Goal: Register for event/course

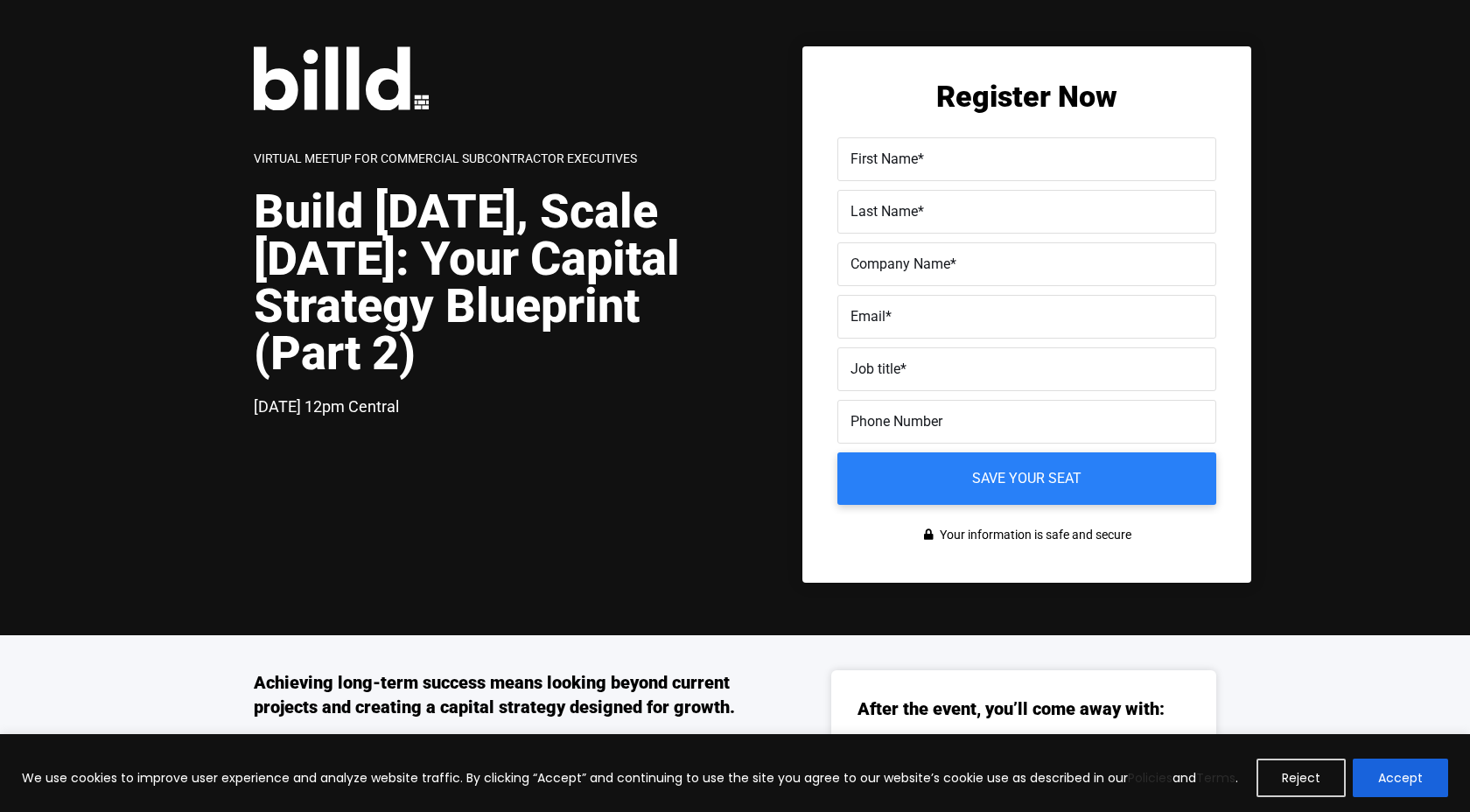
scroll to position [8, 0]
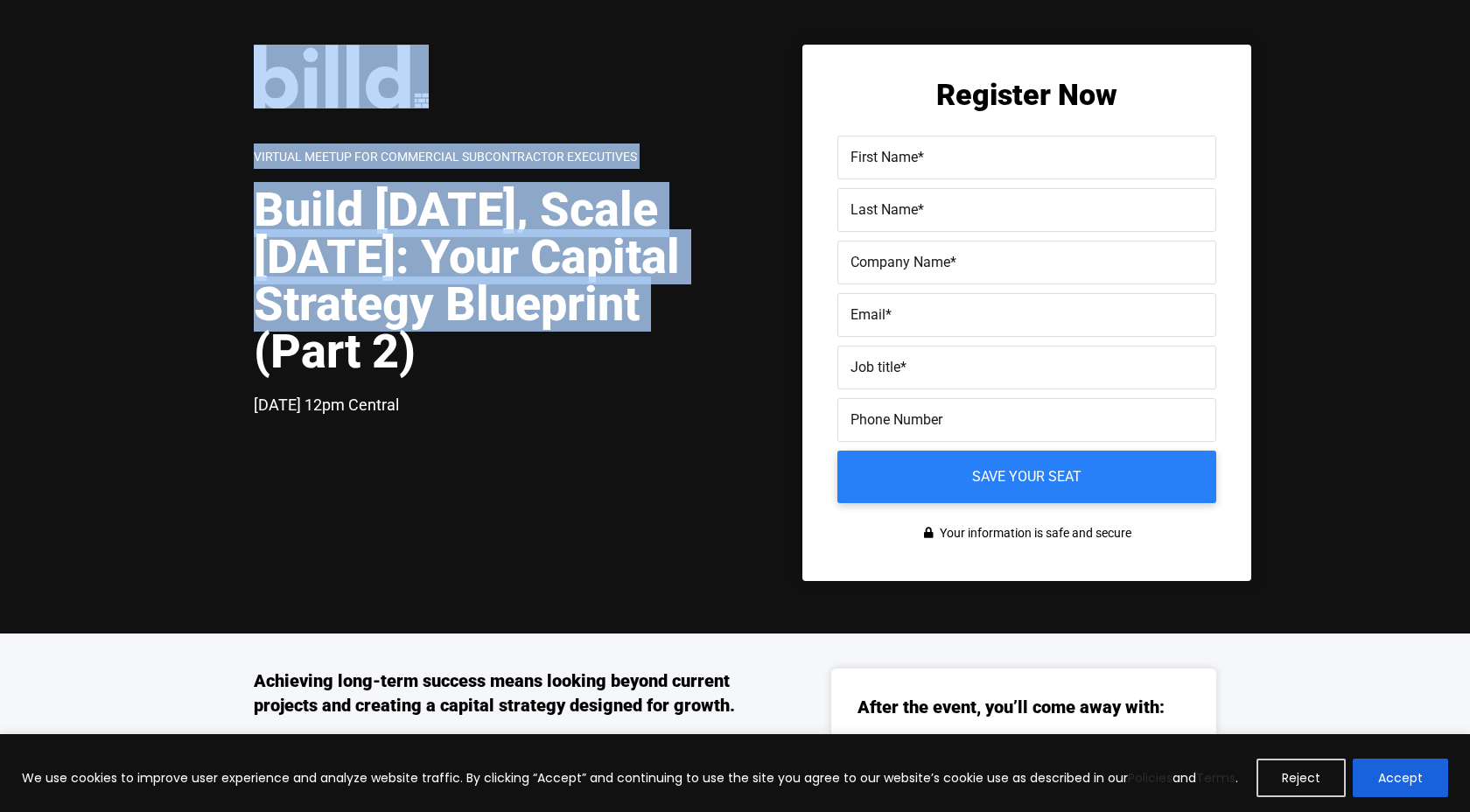
drag, startPoint x: 448, startPoint y: 354, endPoint x: 240, endPoint y: 201, distance: 258.2
click at [237, 201] on div "Virtual Meetup for Commercial Subcontractor Executives Build [DATE], Scale [DAT…" at bounding box center [735, 313] width 1470 height 642
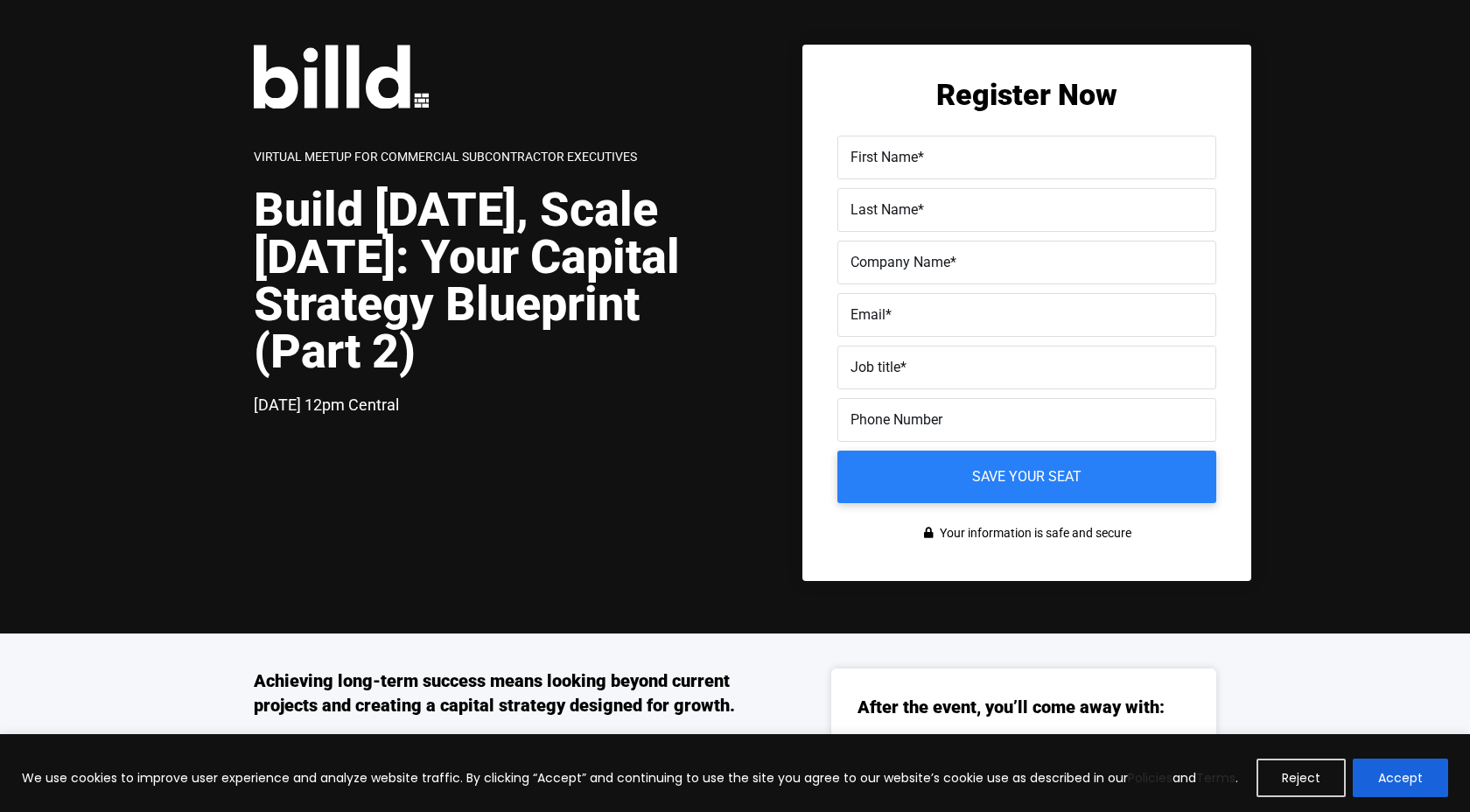
click at [320, 224] on h1 "Build [DATE], Scale [DATE]: Your Capital Strategy Blueprint (Part 2)" at bounding box center [495, 281] width 481 height 189
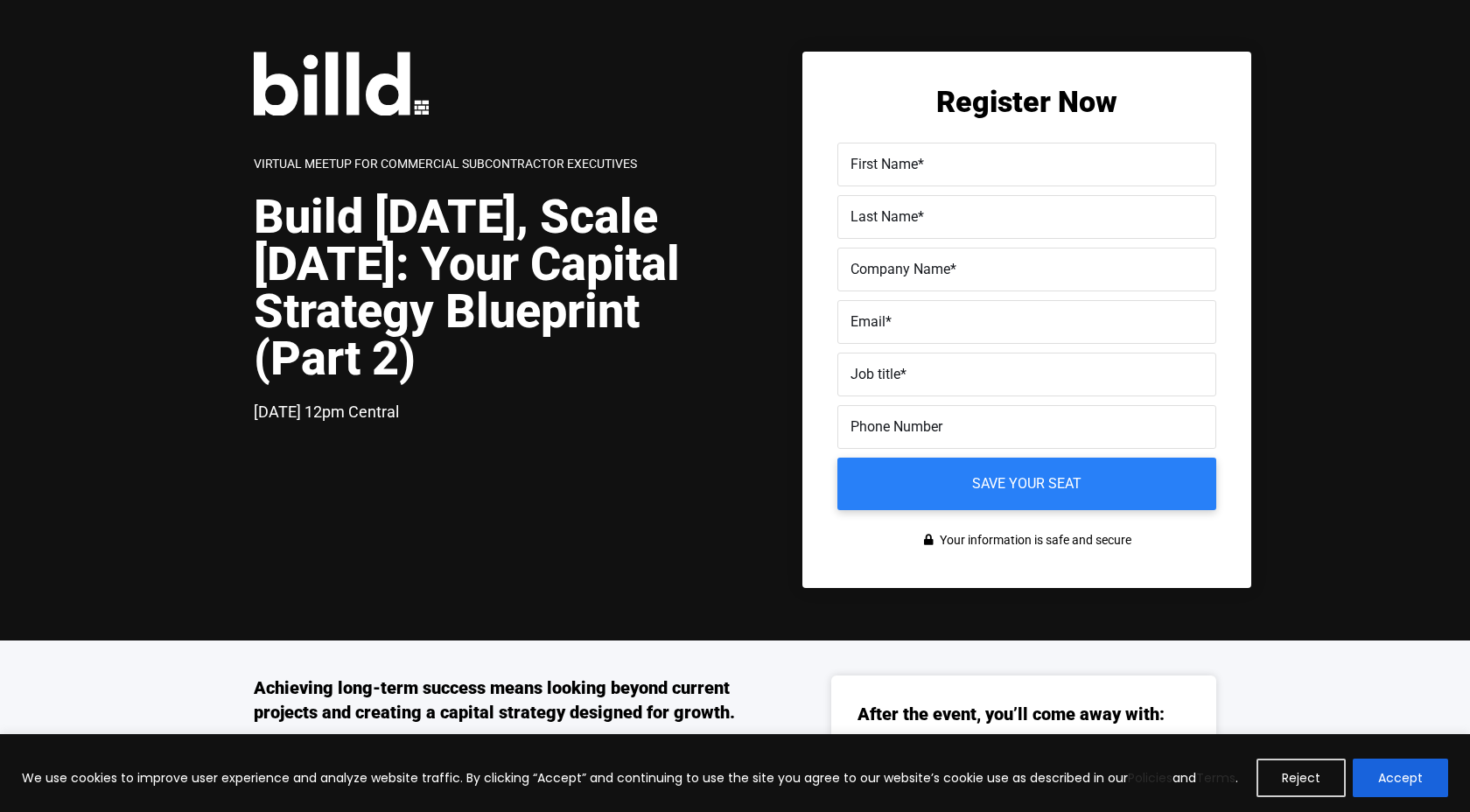
scroll to position [7, 0]
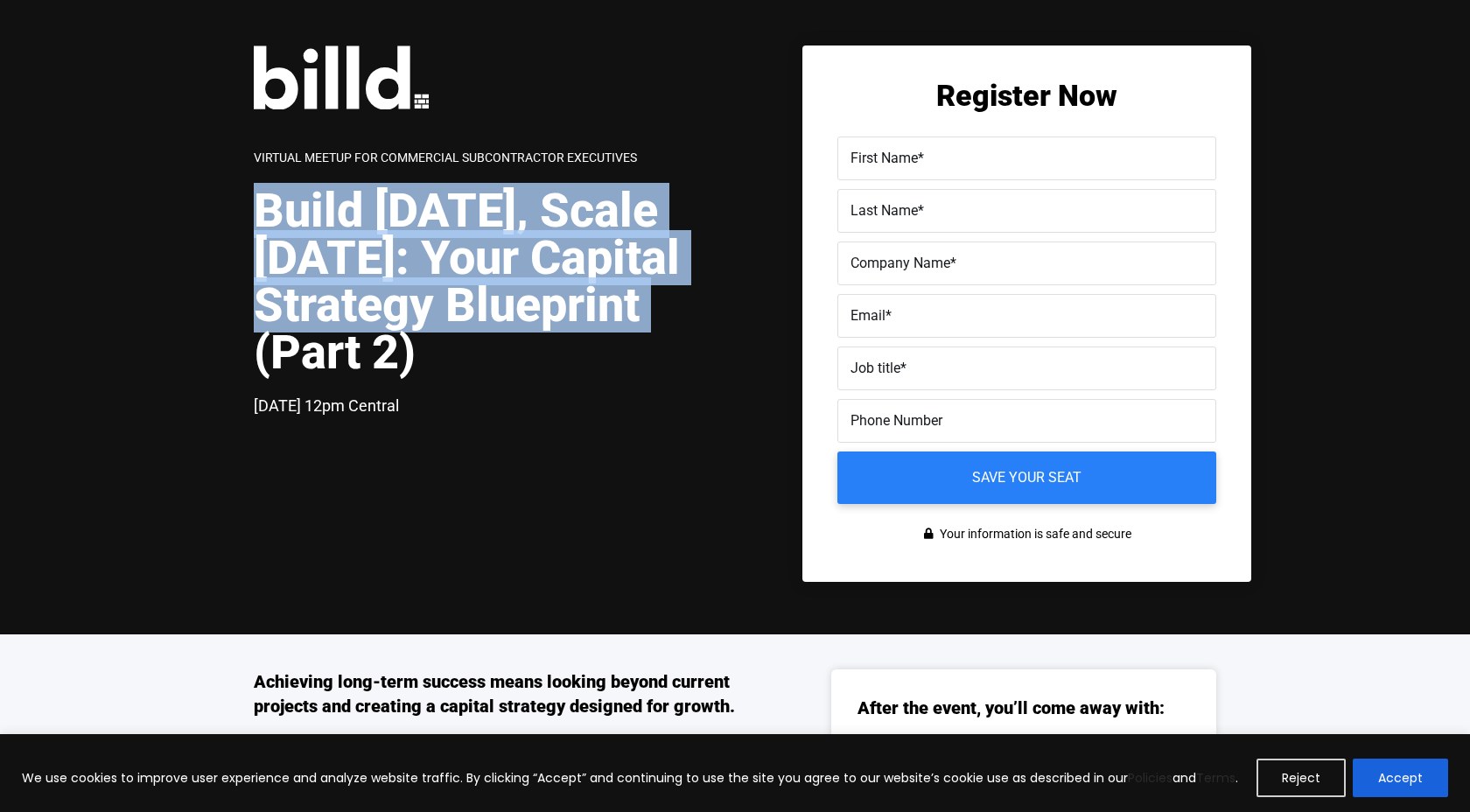
drag, startPoint x: 450, startPoint y: 369, endPoint x: 254, endPoint y: 214, distance: 249.9
click at [254, 214] on h1 "Build [DATE], Scale [DATE]: Your Capital Strategy Blueprint (Part 2)" at bounding box center [495, 282] width 481 height 189
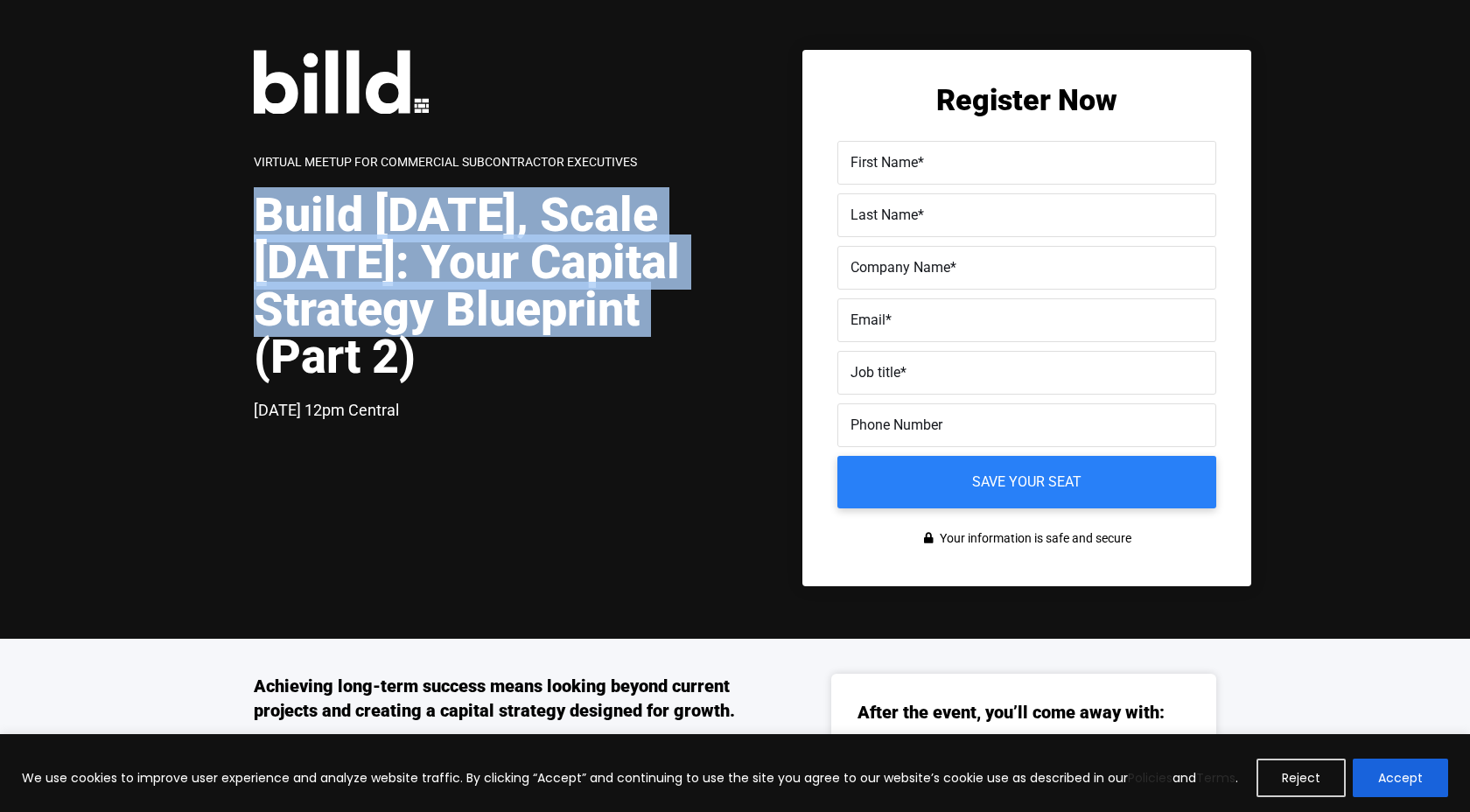
copy h1 "Build [DATE], Scale [DATE]: Your Capital Strategy Blueprint"
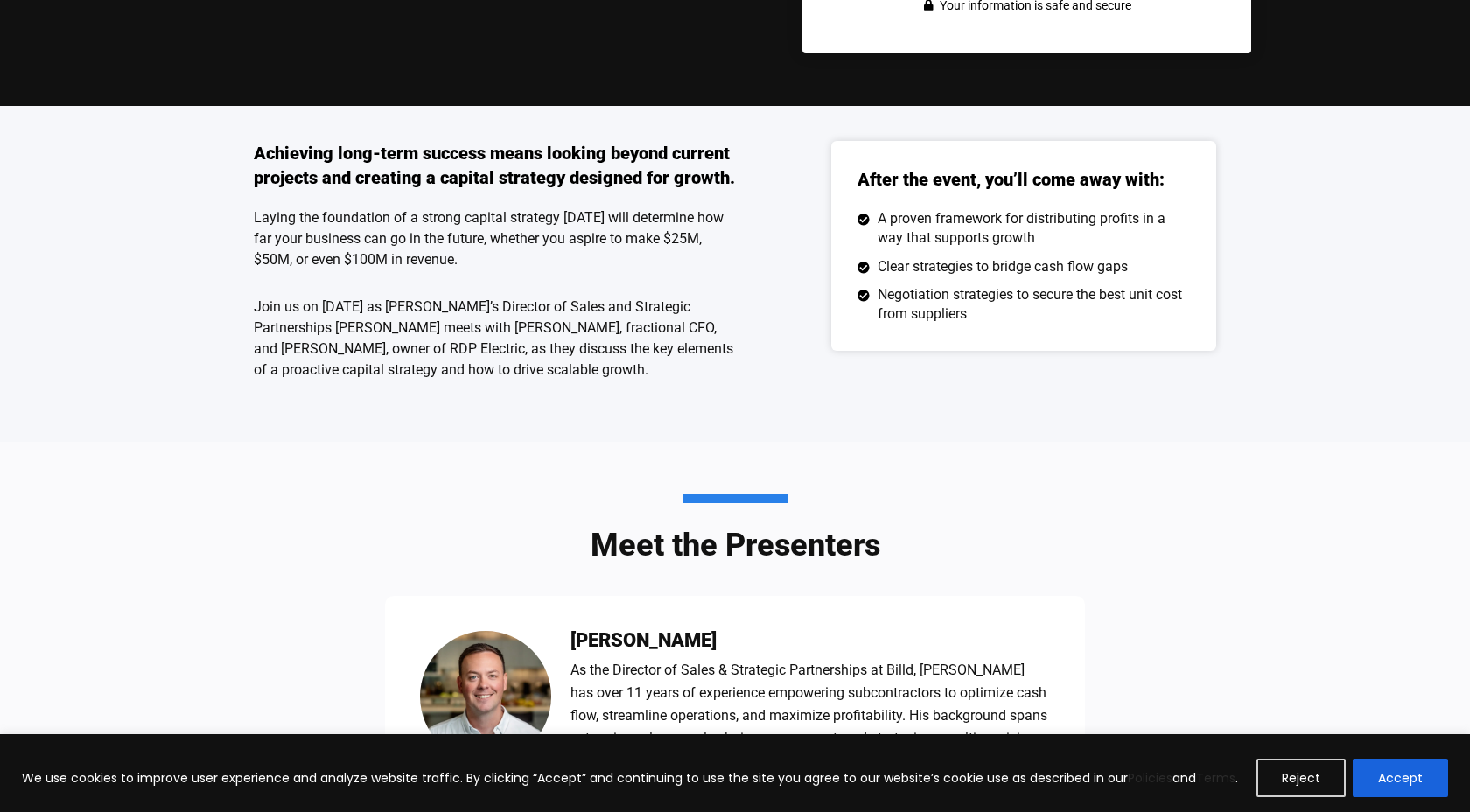
scroll to position [531, 0]
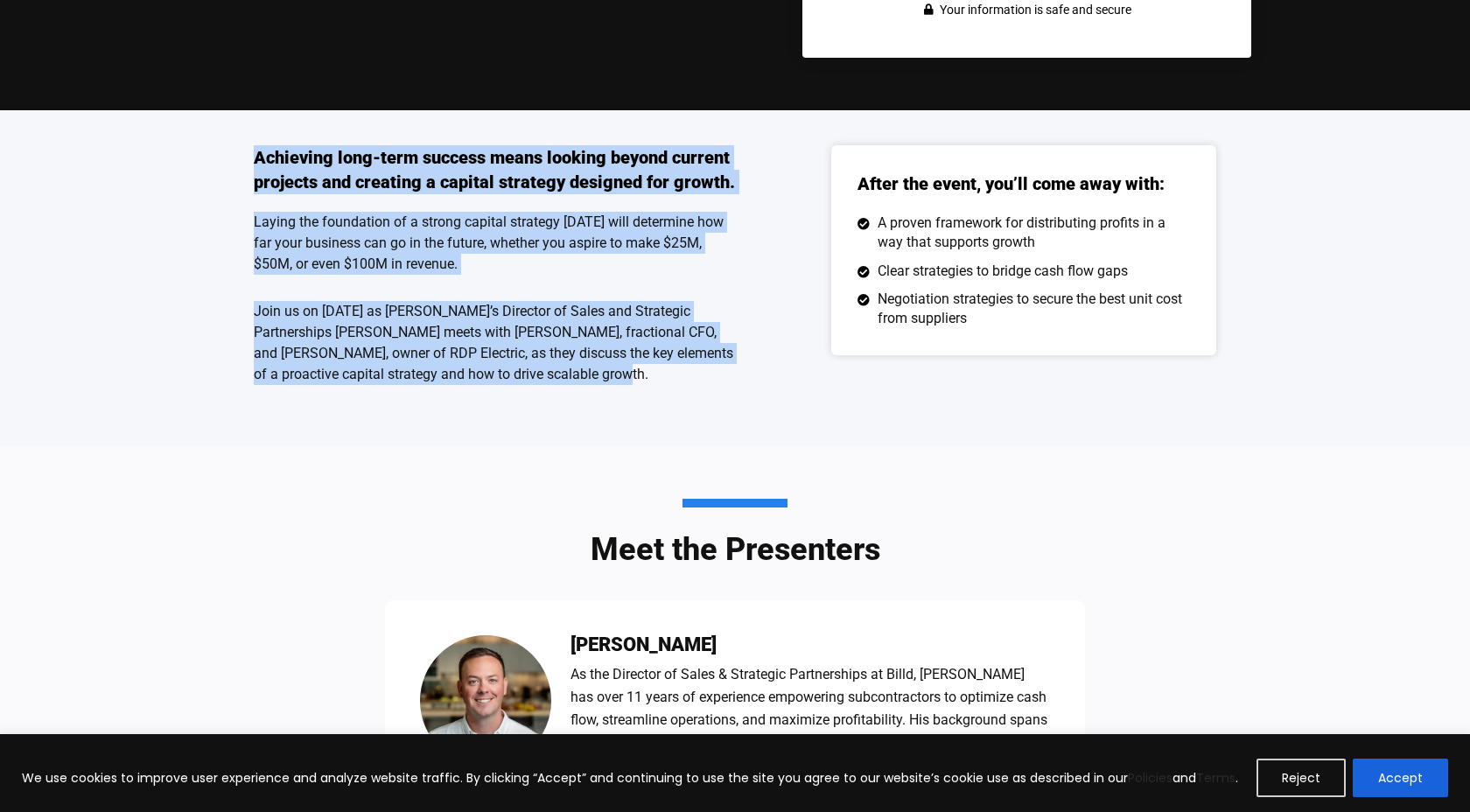
drag, startPoint x: 641, startPoint y: 382, endPoint x: 169, endPoint y: 162, distance: 520.8
click at [169, 162] on div "Achieving long-term success means looking beyond current projects and creating …" at bounding box center [735, 278] width 1470 height 336
copy div "Achieving long-term success means looking beyond current projects and creating …"
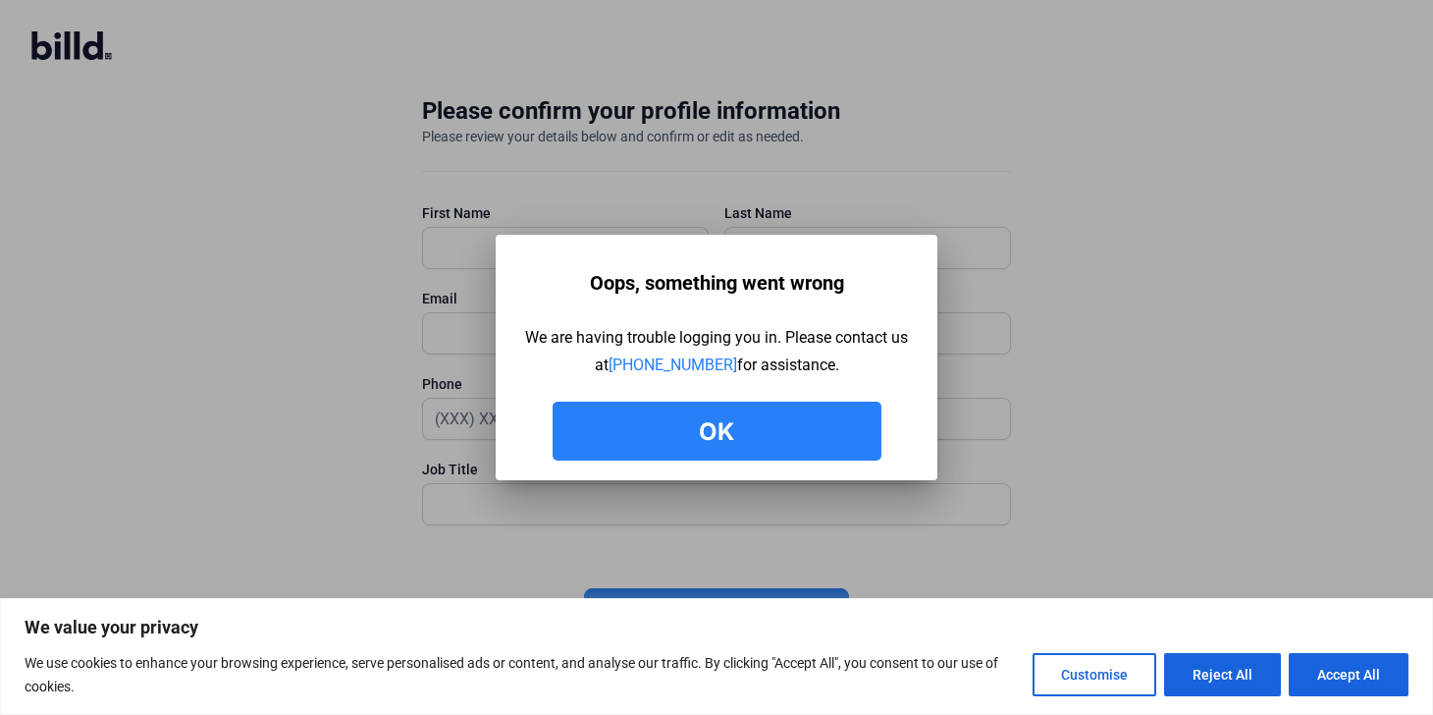
click at [735, 428] on button "Ok" at bounding box center [717, 431] width 329 height 59
